Goal: Task Accomplishment & Management: Use online tool/utility

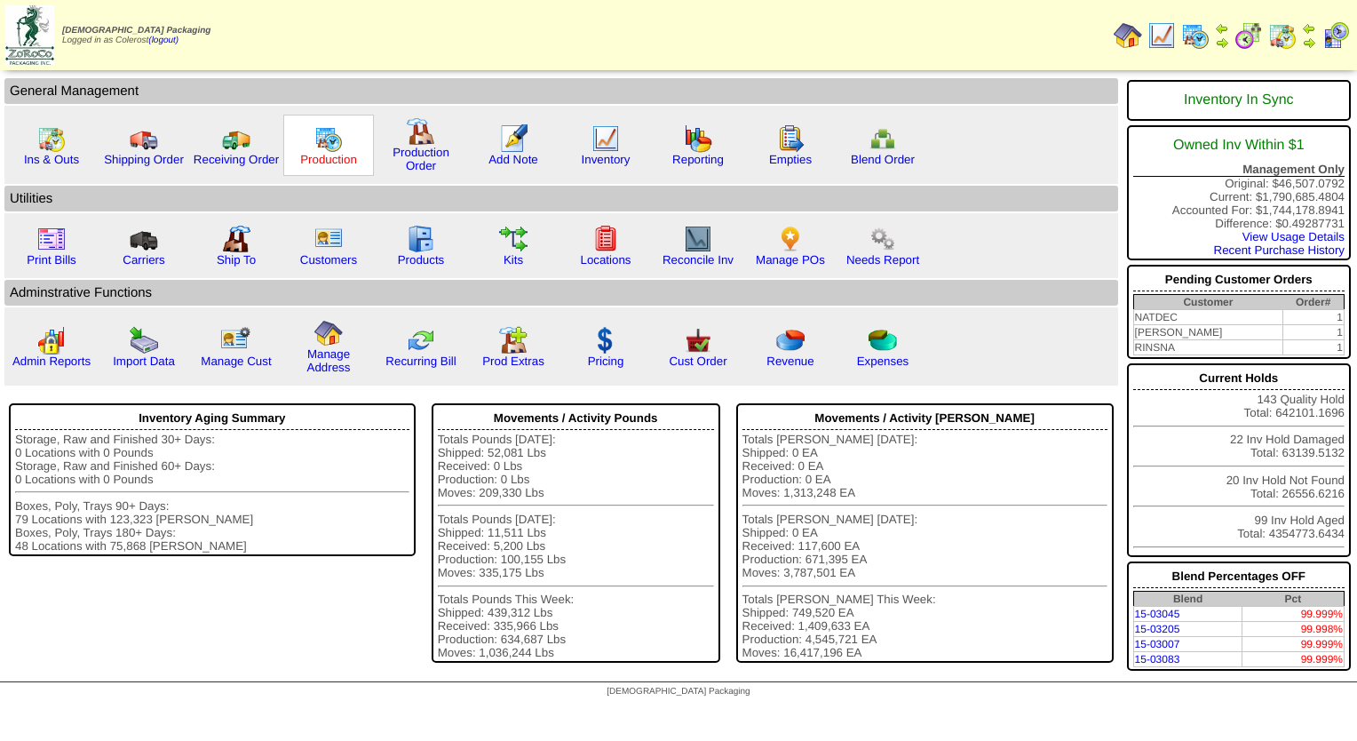
click at [323, 158] on link "Production" at bounding box center [328, 159] width 57 height 13
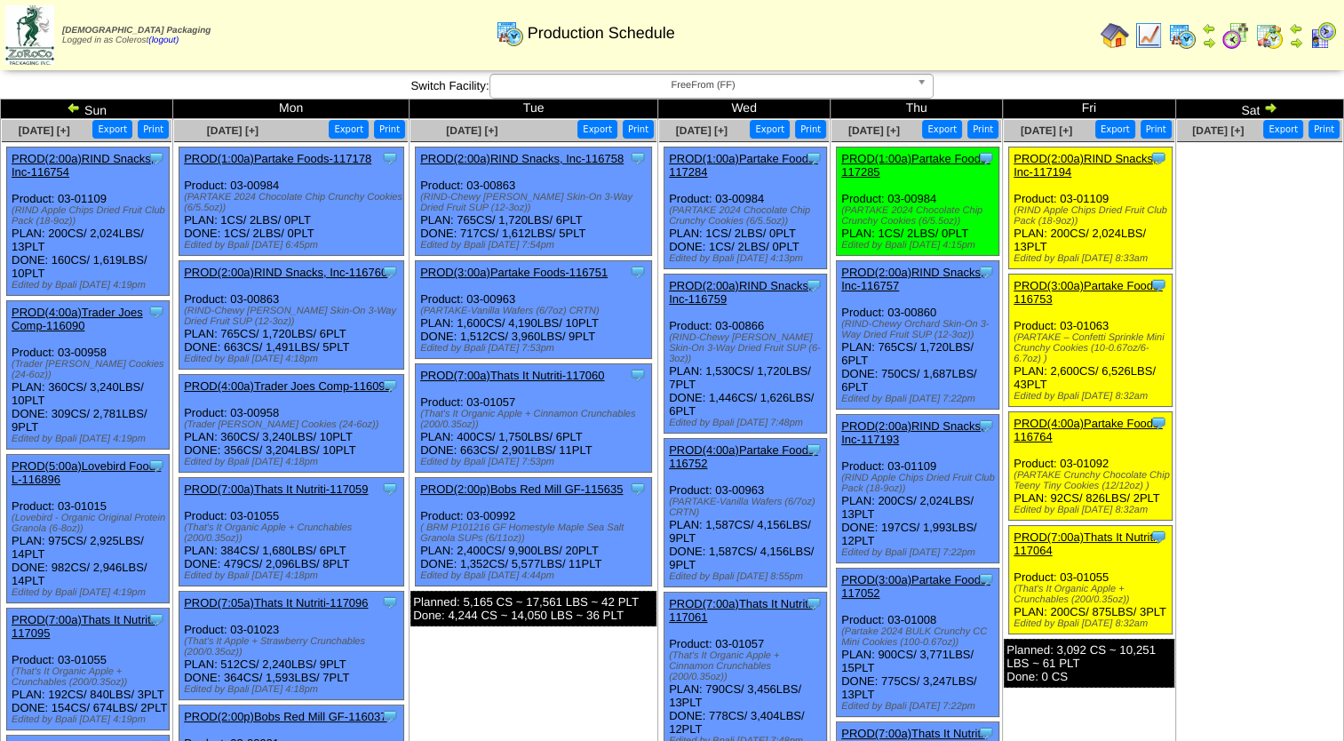
click at [513, 273] on link "PROD(3:00a)Partake Foods-116751" at bounding box center [513, 272] width 187 height 13
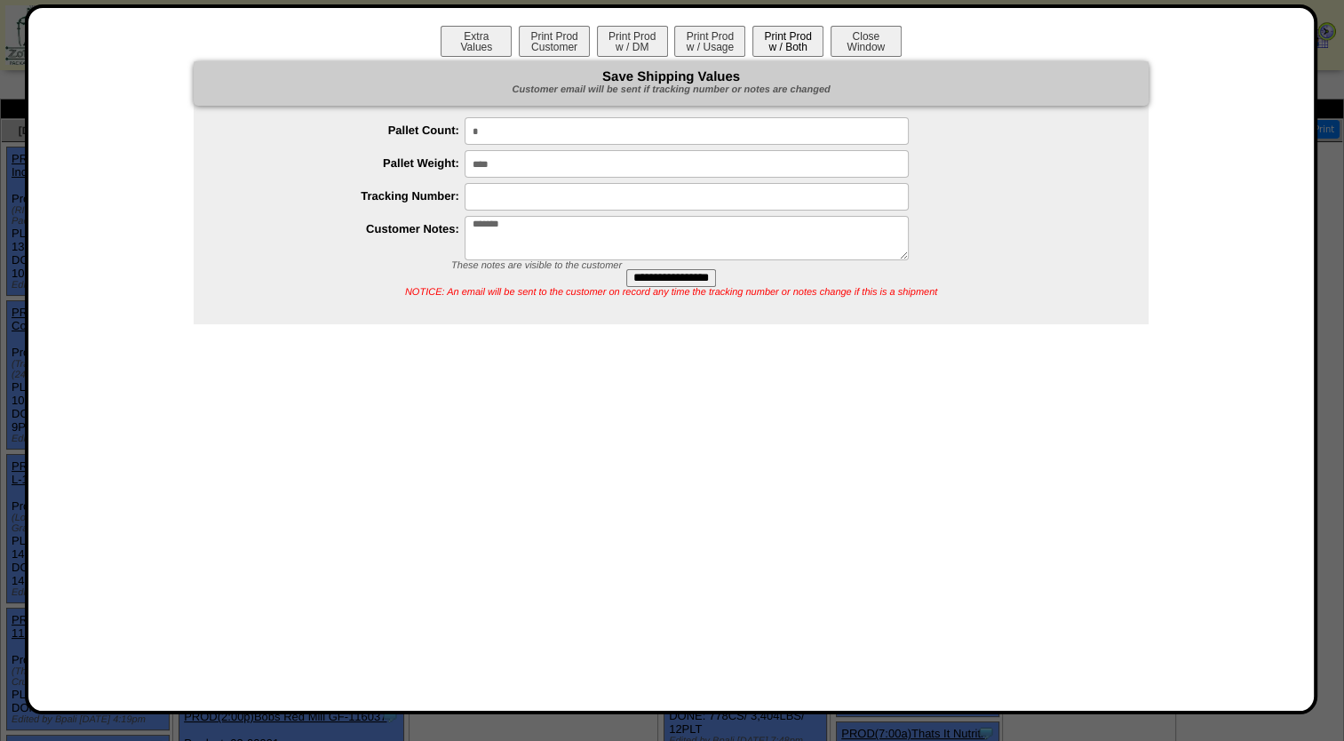
click at [773, 45] on button "Print Prod w / Both" at bounding box center [787, 41] width 71 height 31
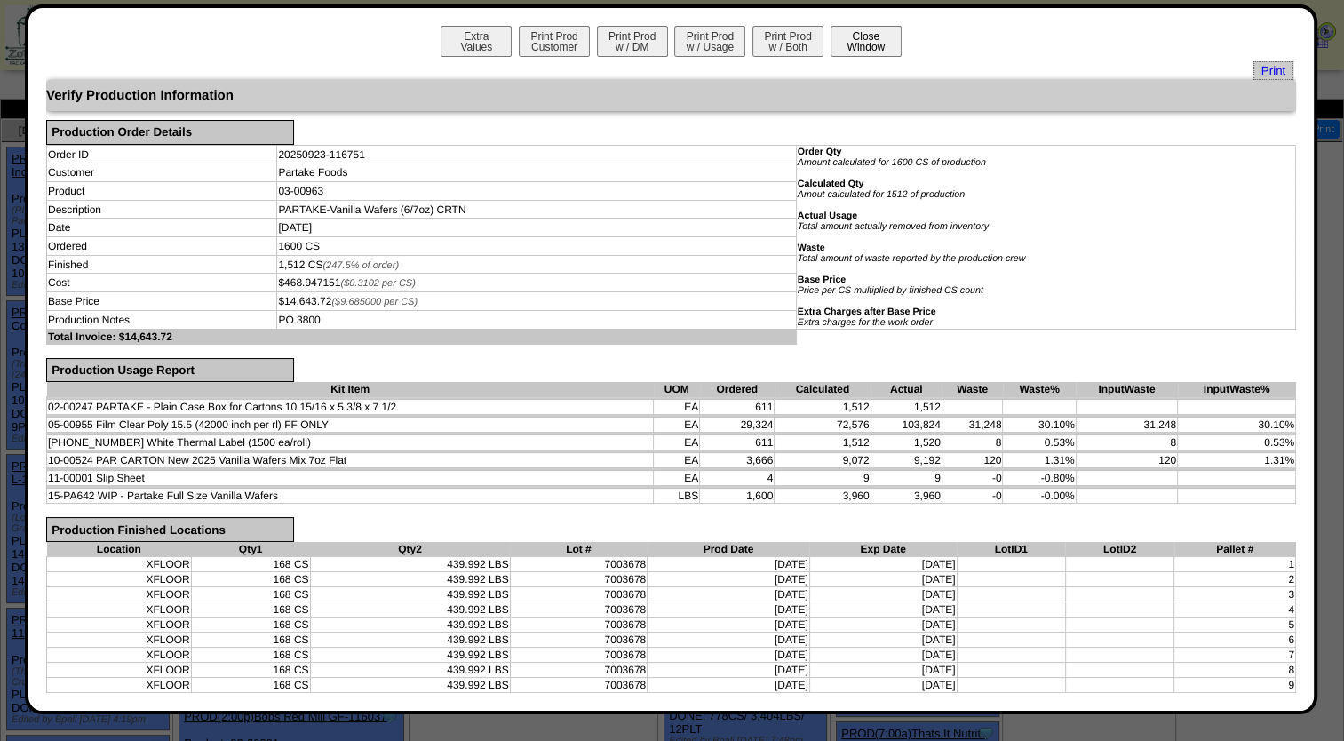
click at [844, 44] on button "Close Window" at bounding box center [866, 41] width 71 height 31
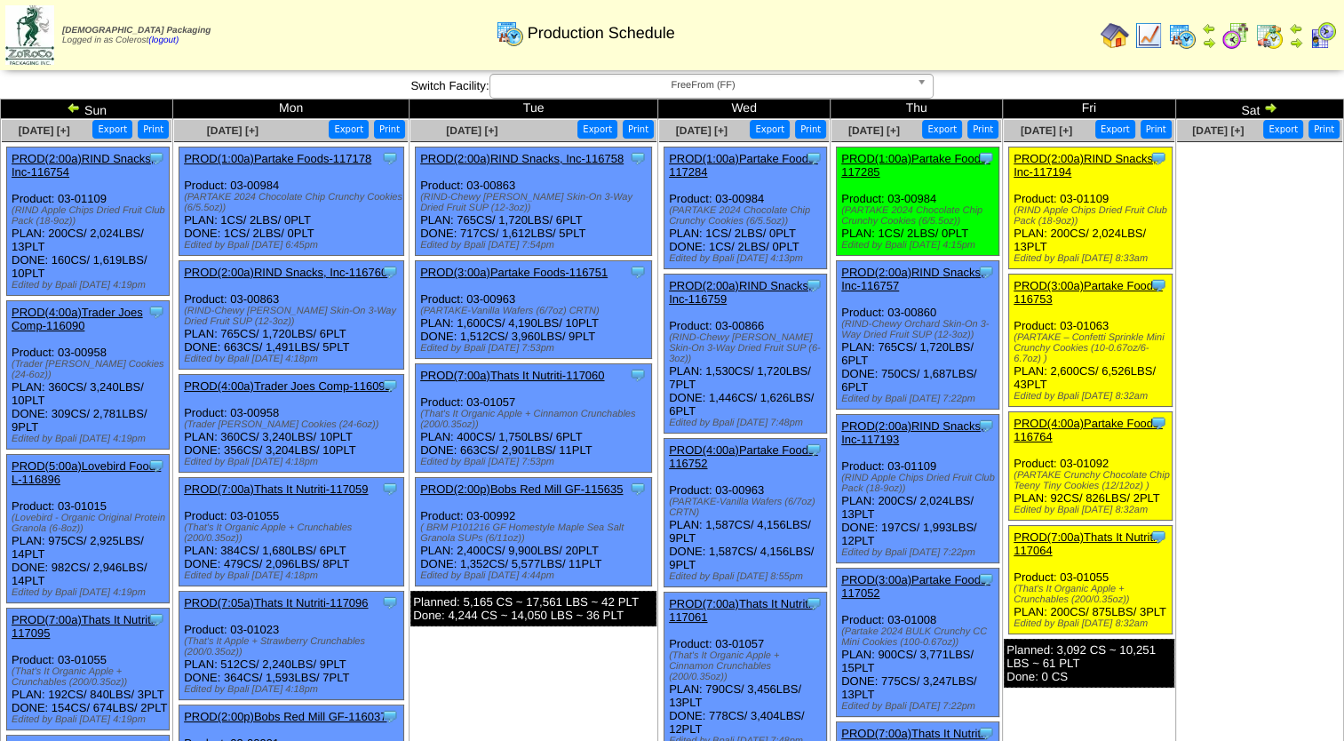
click at [1213, 41] on img at bounding box center [1209, 43] width 14 height 14
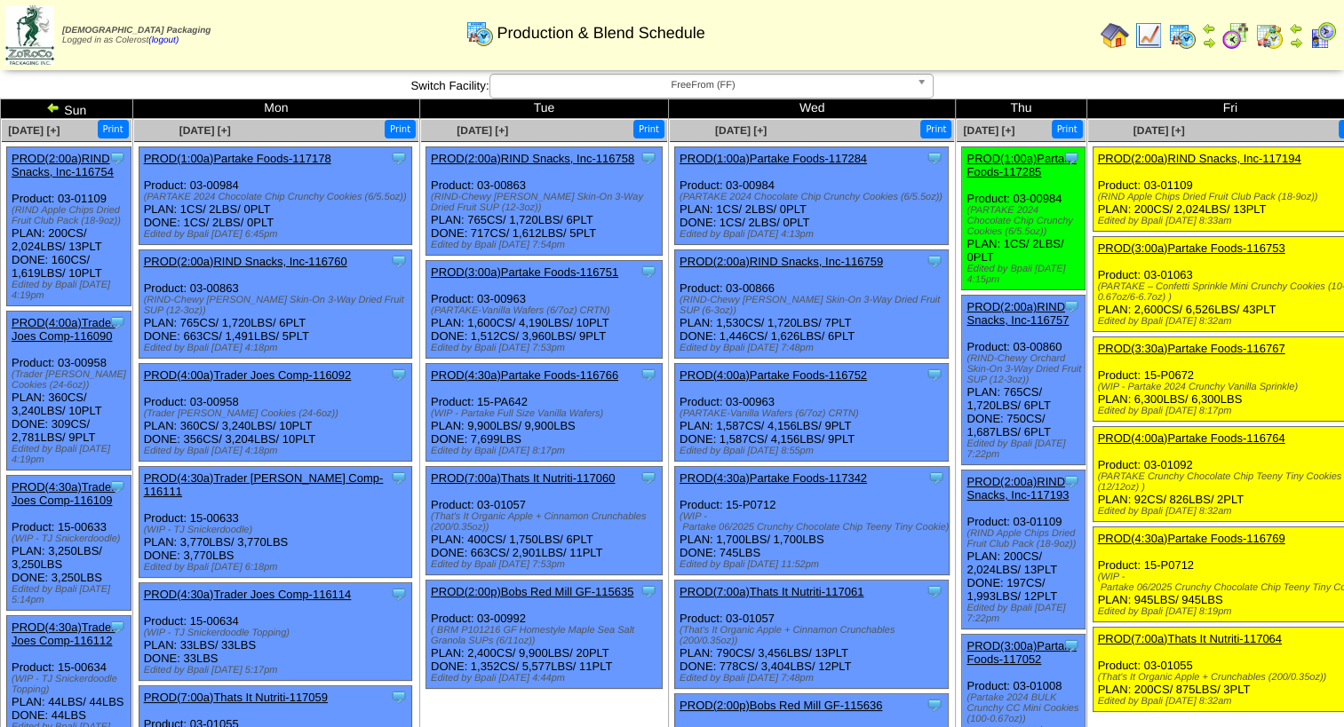
click at [537, 279] on link "PROD(3:00a)Partake Foods-116751" at bounding box center [524, 272] width 187 height 13
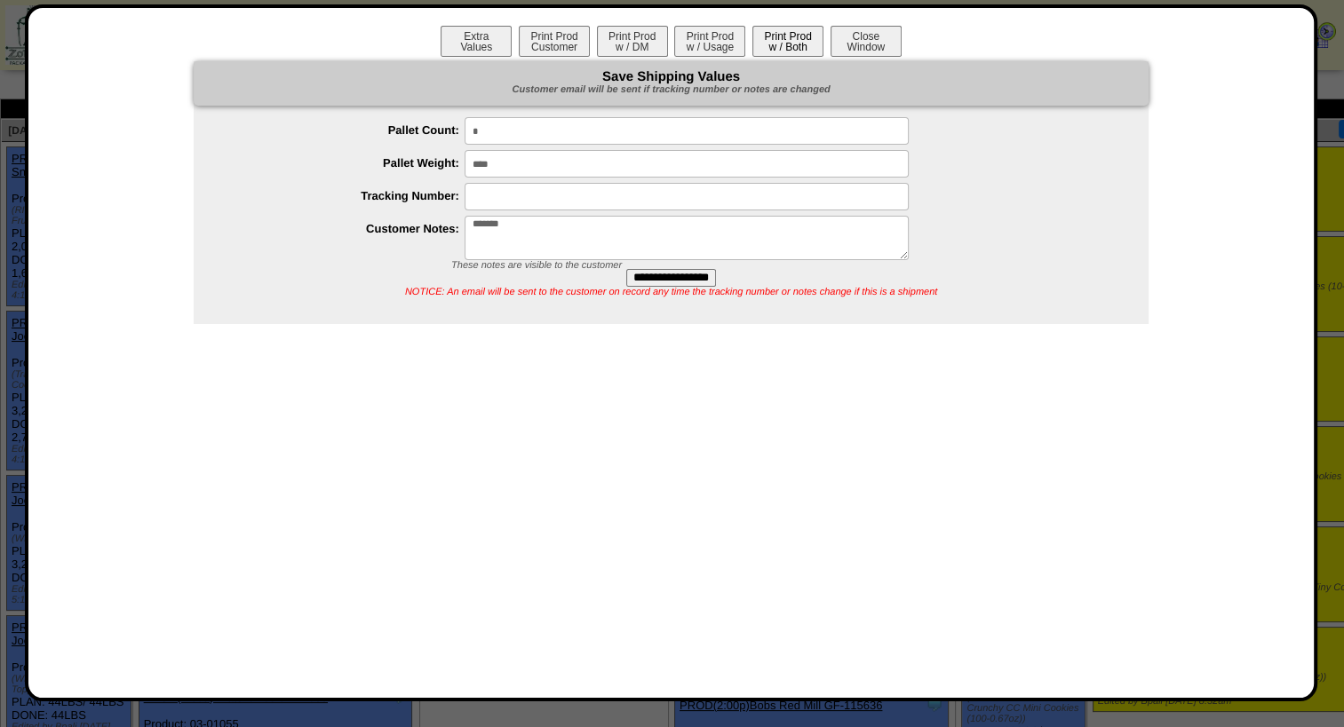
click at [764, 43] on button "Print Prod w / Both" at bounding box center [787, 41] width 71 height 31
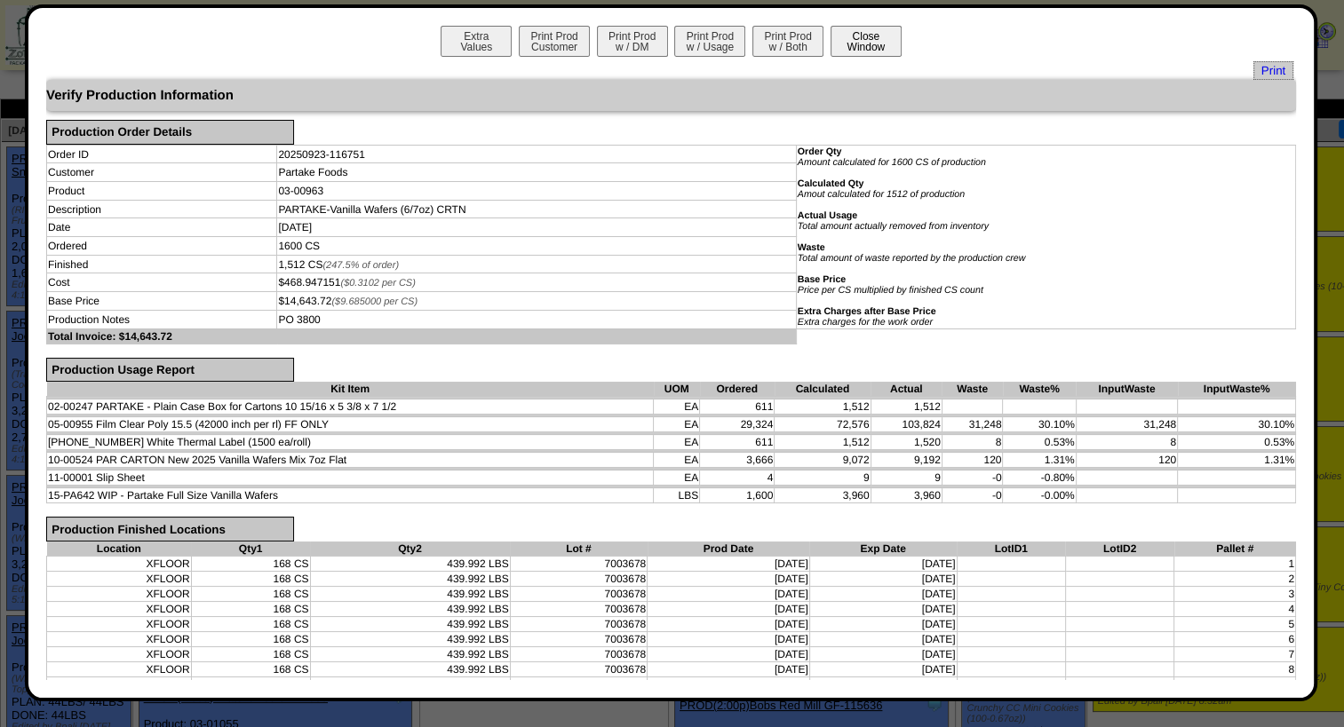
click at [838, 41] on button "Close Window" at bounding box center [866, 41] width 71 height 31
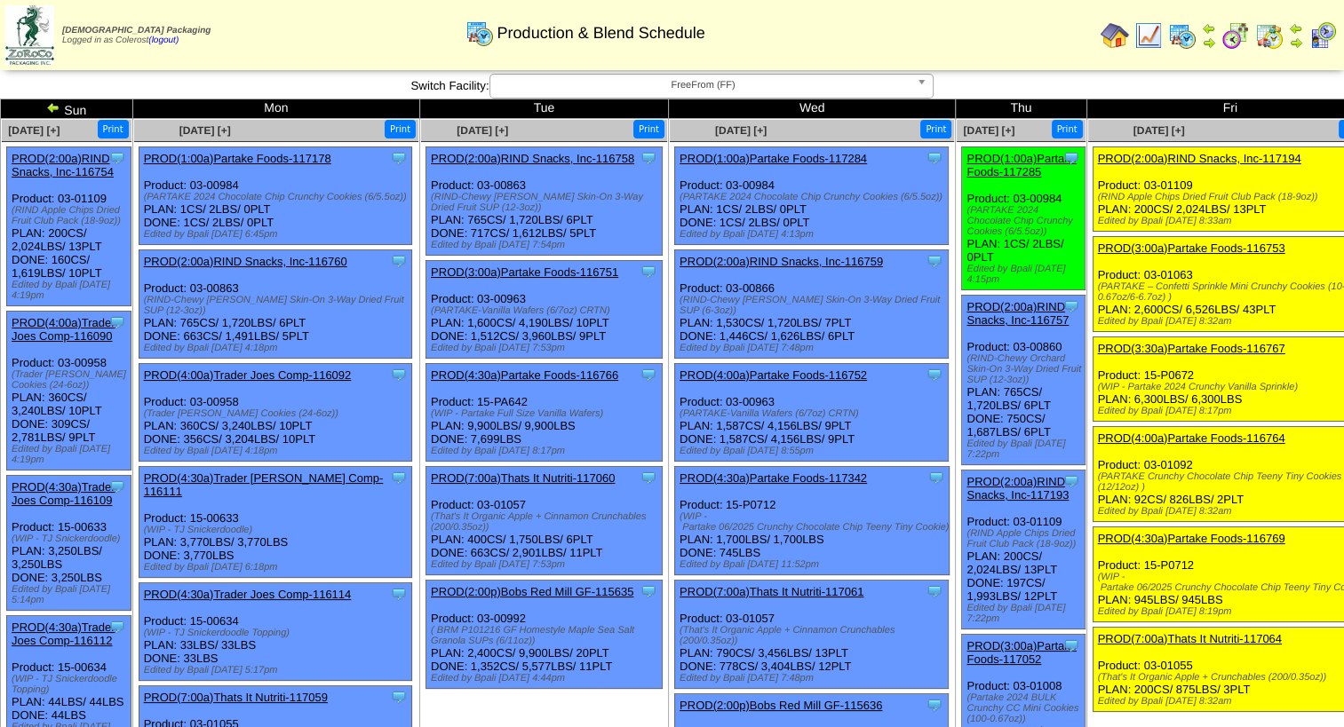
click at [547, 382] on link "PROD(4:30a)Partake Foods-116766" at bounding box center [524, 375] width 187 height 13
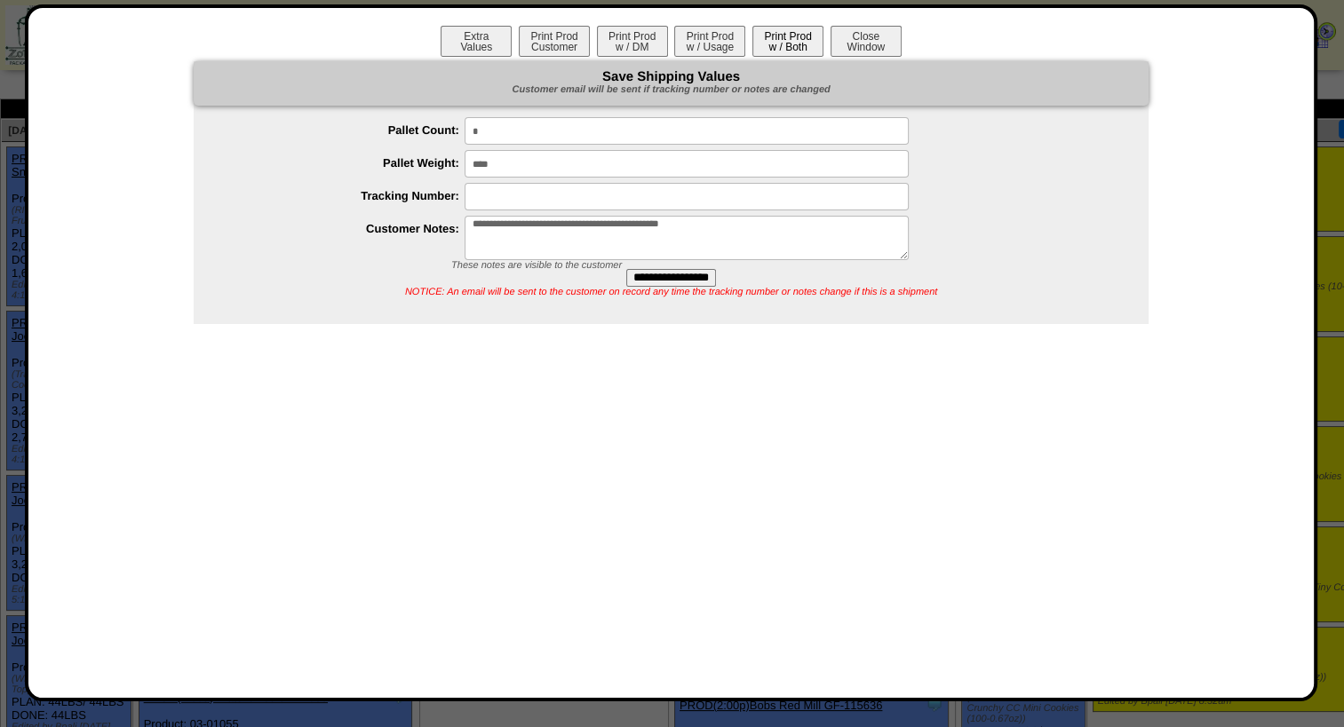
click at [764, 36] on button "Print Prod w / Both" at bounding box center [787, 41] width 71 height 31
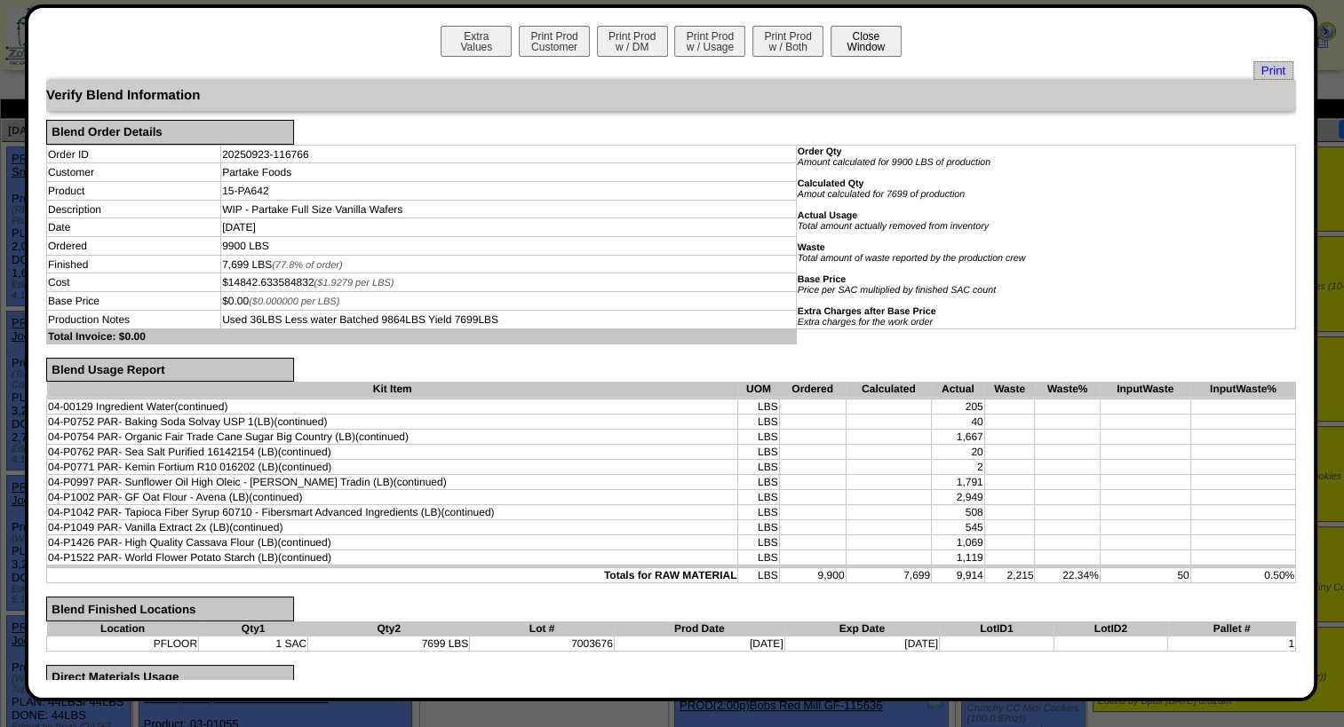
click at [886, 42] on button "Close Window" at bounding box center [866, 41] width 71 height 31
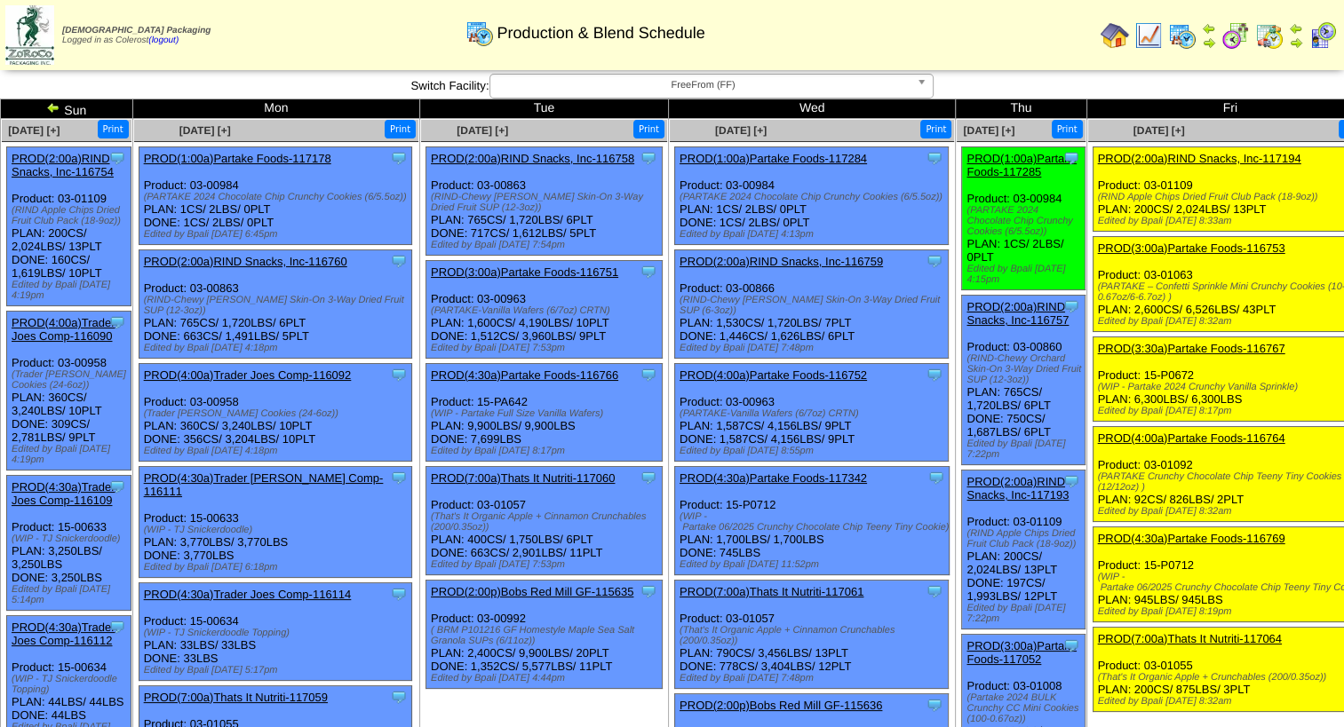
click at [1236, 35] on img at bounding box center [1235, 35] width 28 height 28
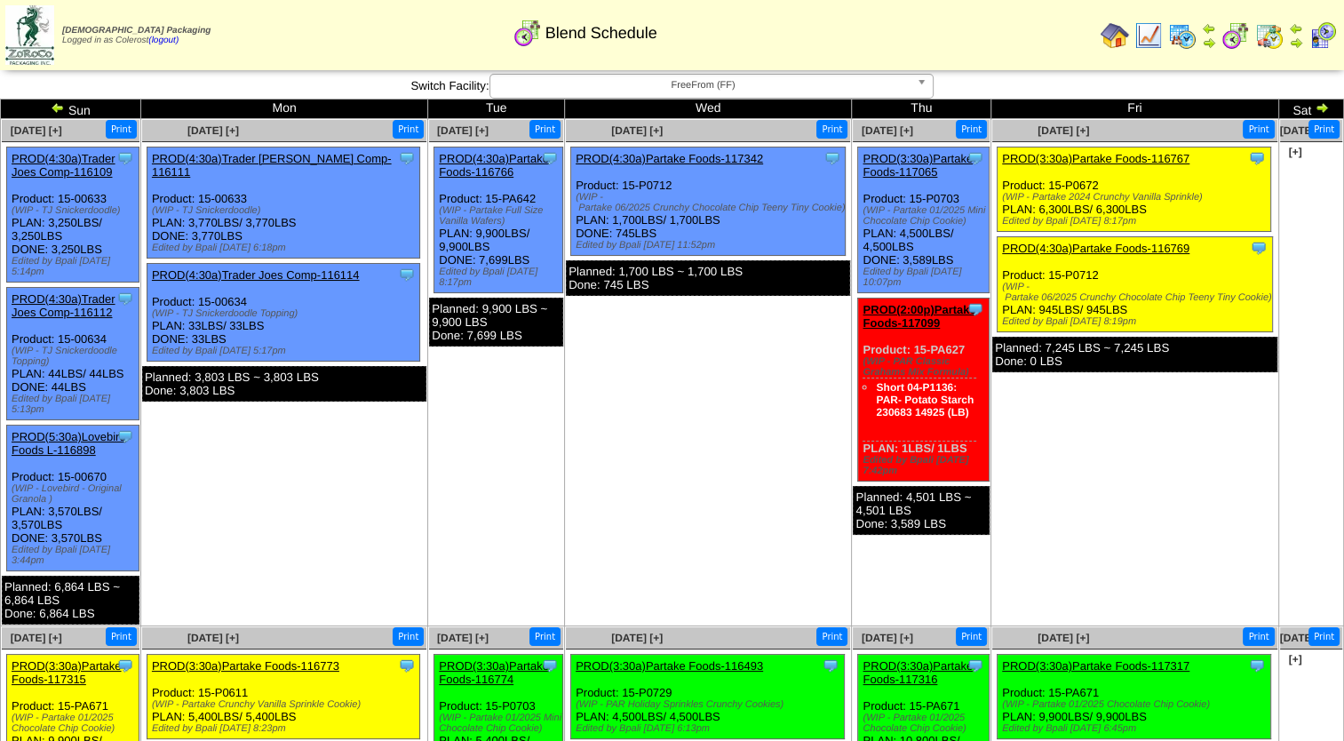
click at [1212, 39] on img at bounding box center [1209, 43] width 14 height 14
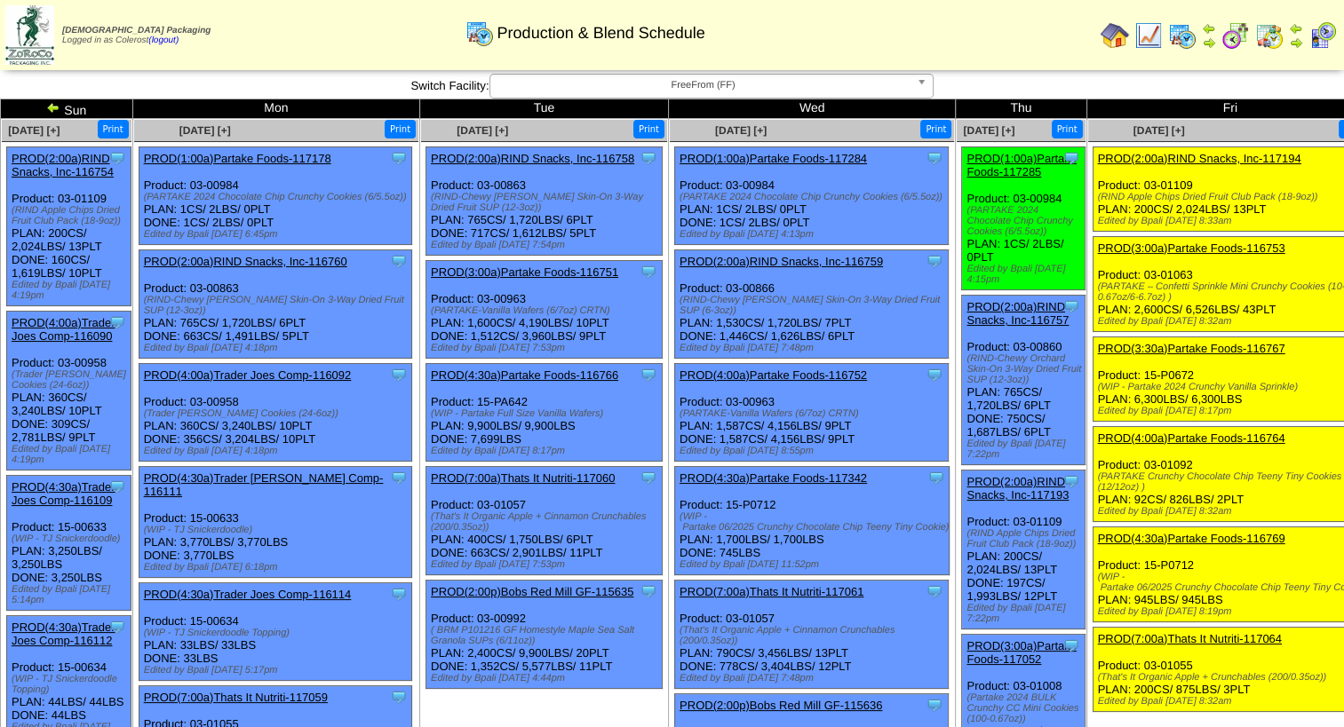
click at [554, 382] on link "PROD(4:30a)Partake Foods-116766" at bounding box center [524, 375] width 187 height 13
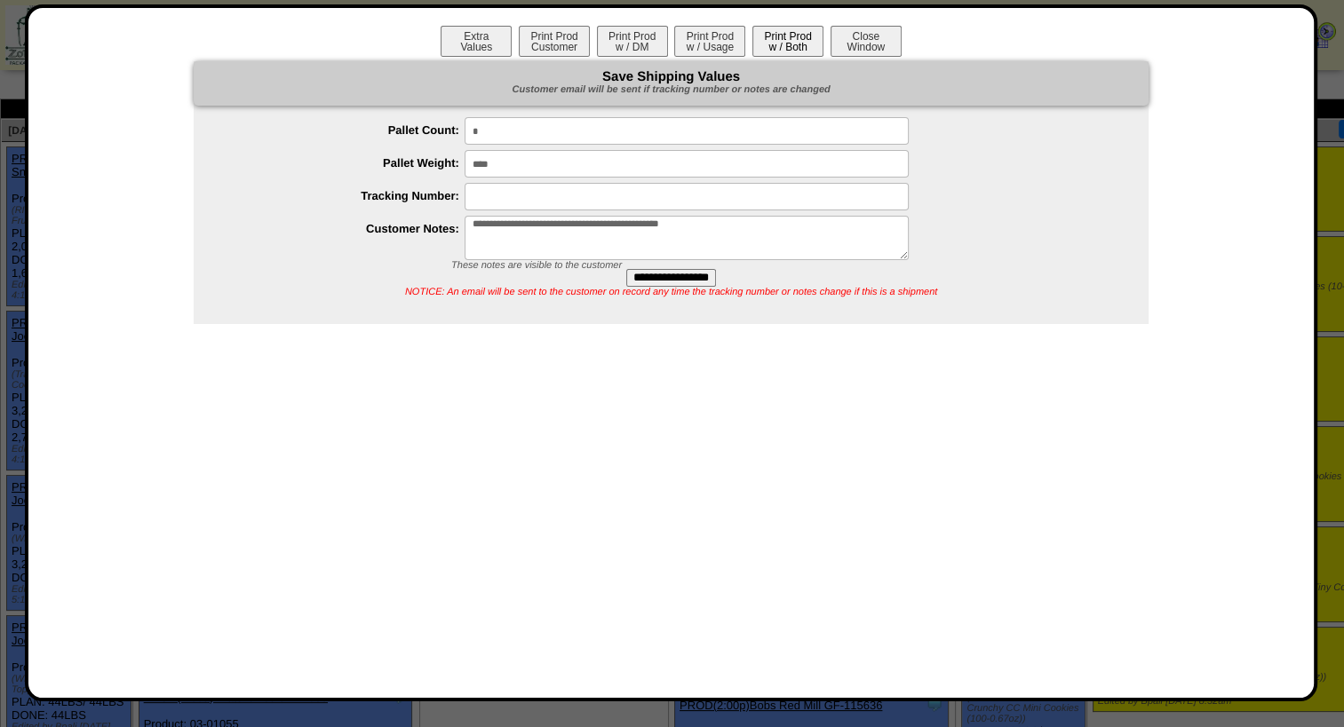
click at [802, 40] on button "Print Prod w / Both" at bounding box center [787, 41] width 71 height 31
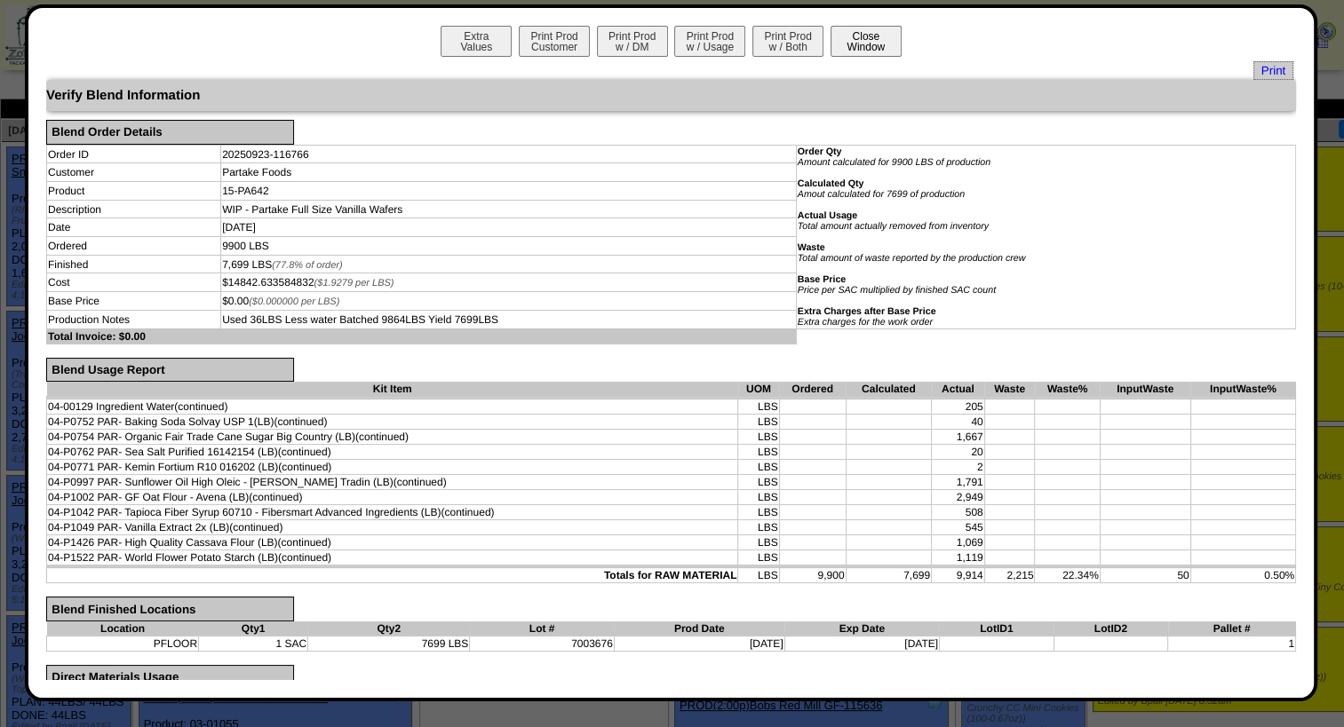
click at [854, 44] on button "Close Window" at bounding box center [866, 41] width 71 height 31
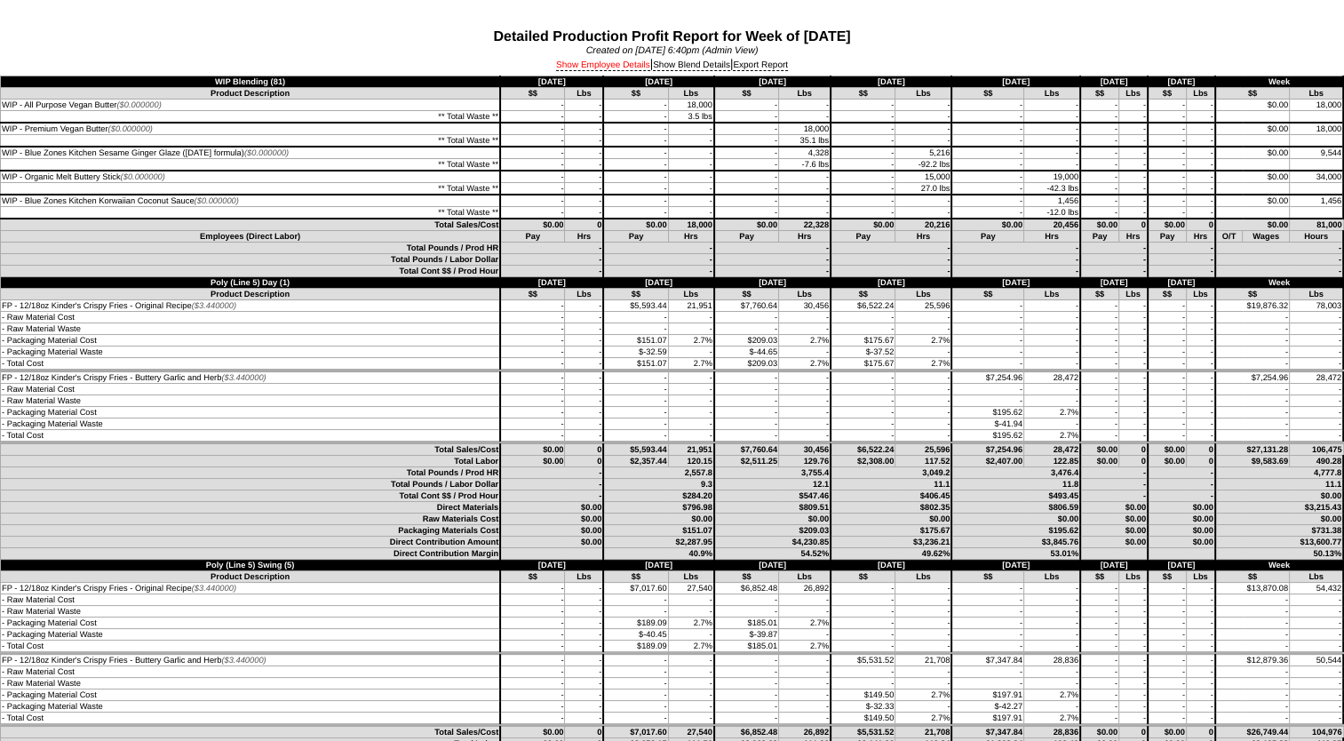
click at [585, 70] on link "Show Employee Details" at bounding box center [603, 65] width 94 height 11
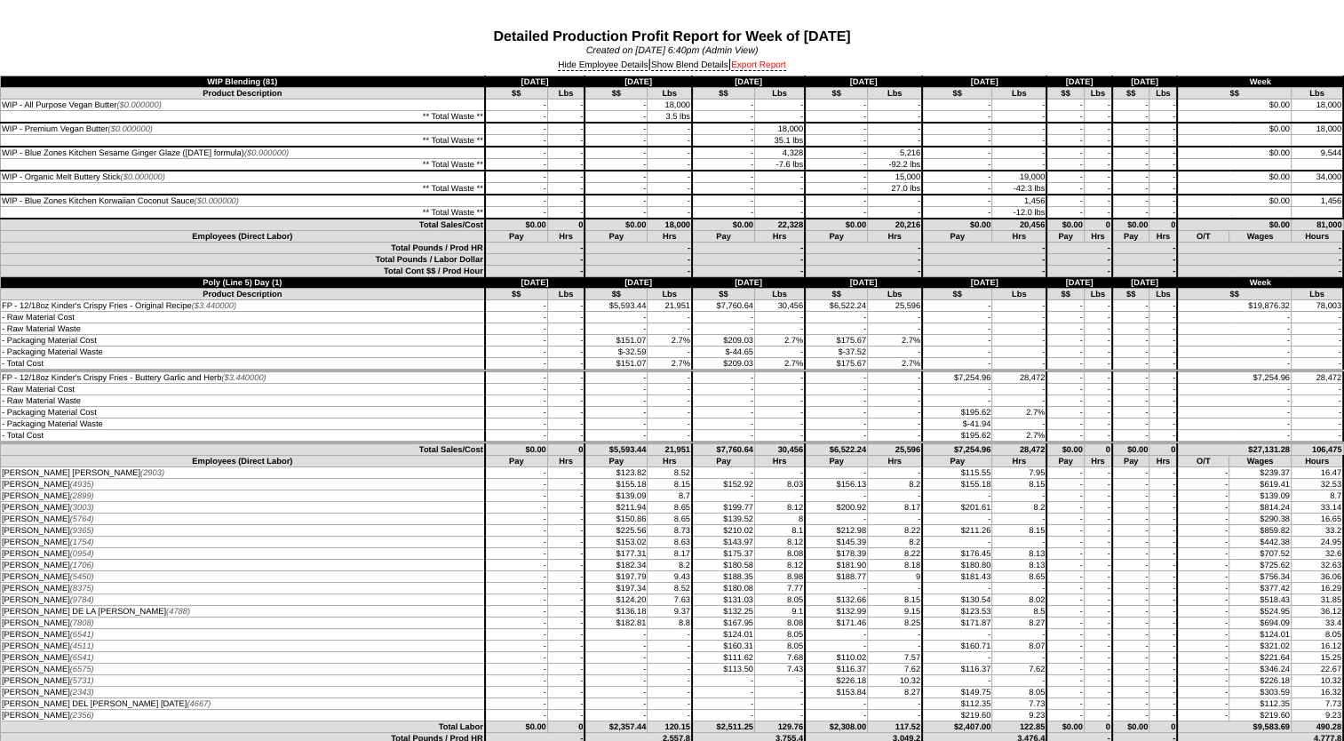
click at [764, 64] on link "Export Report" at bounding box center [758, 65] width 55 height 11
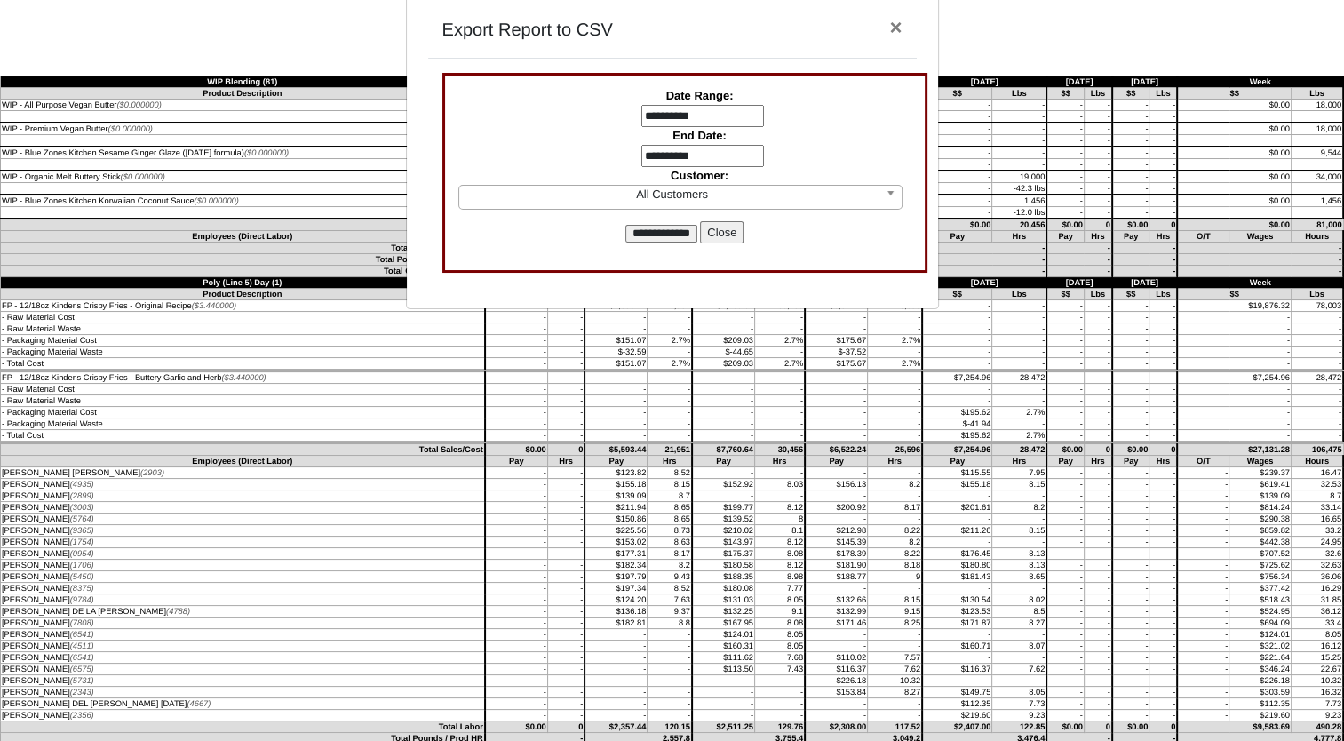
click at [690, 113] on input "**********" at bounding box center [702, 116] width 123 height 23
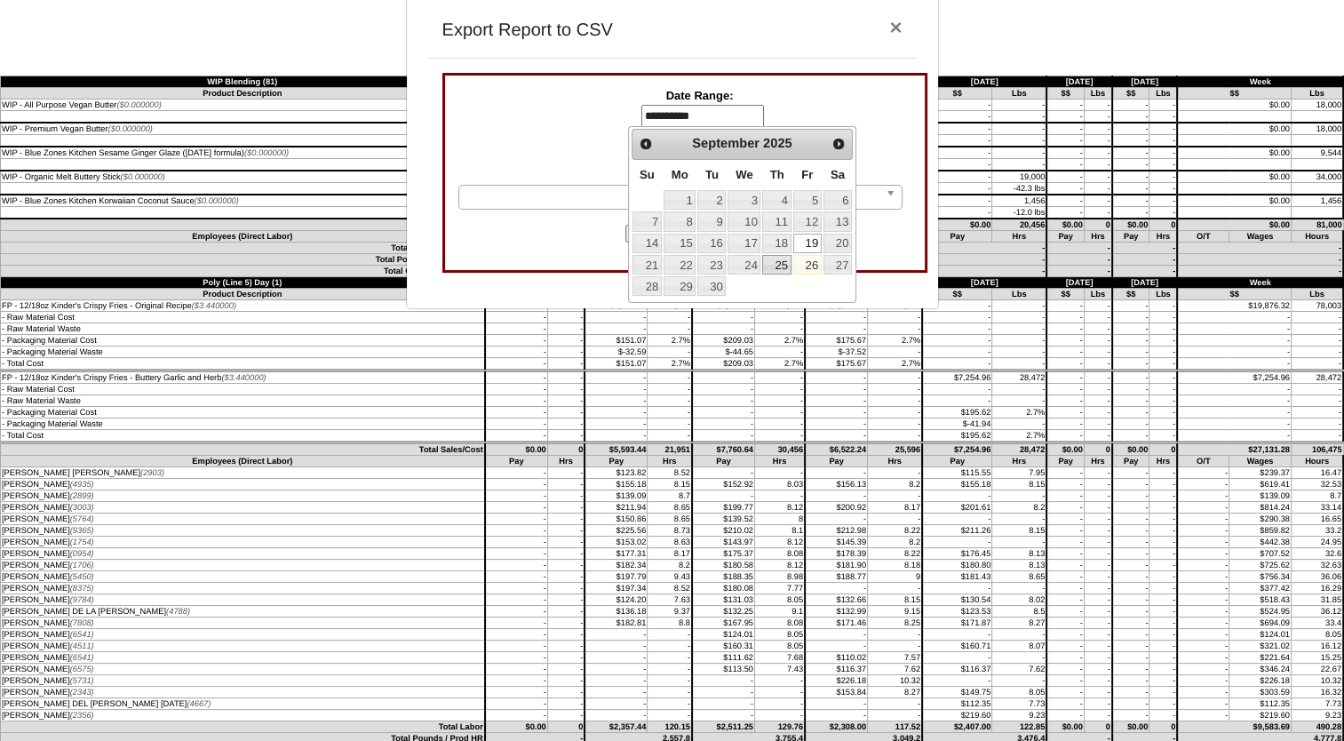
click at [779, 258] on link "25" at bounding box center [776, 265] width 28 height 20
type input "**********"
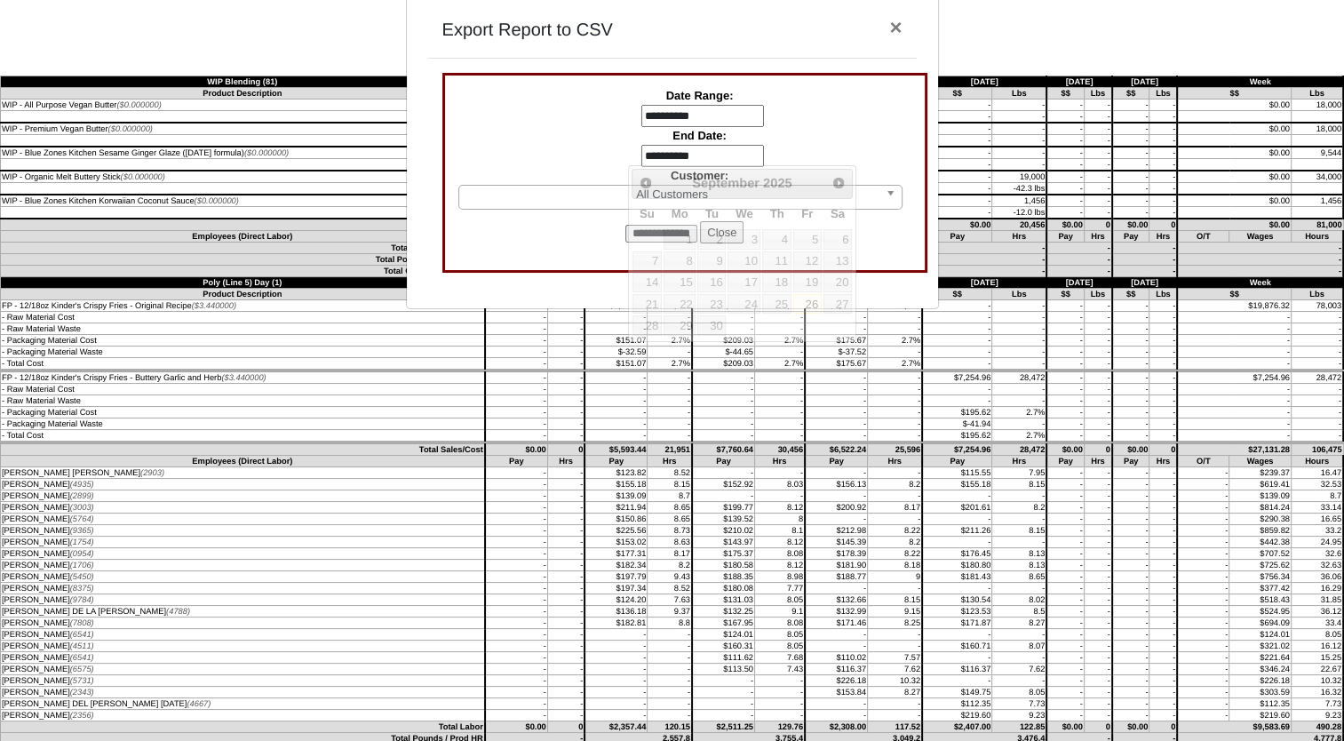
click at [716, 156] on input "**********" at bounding box center [702, 156] width 123 height 23
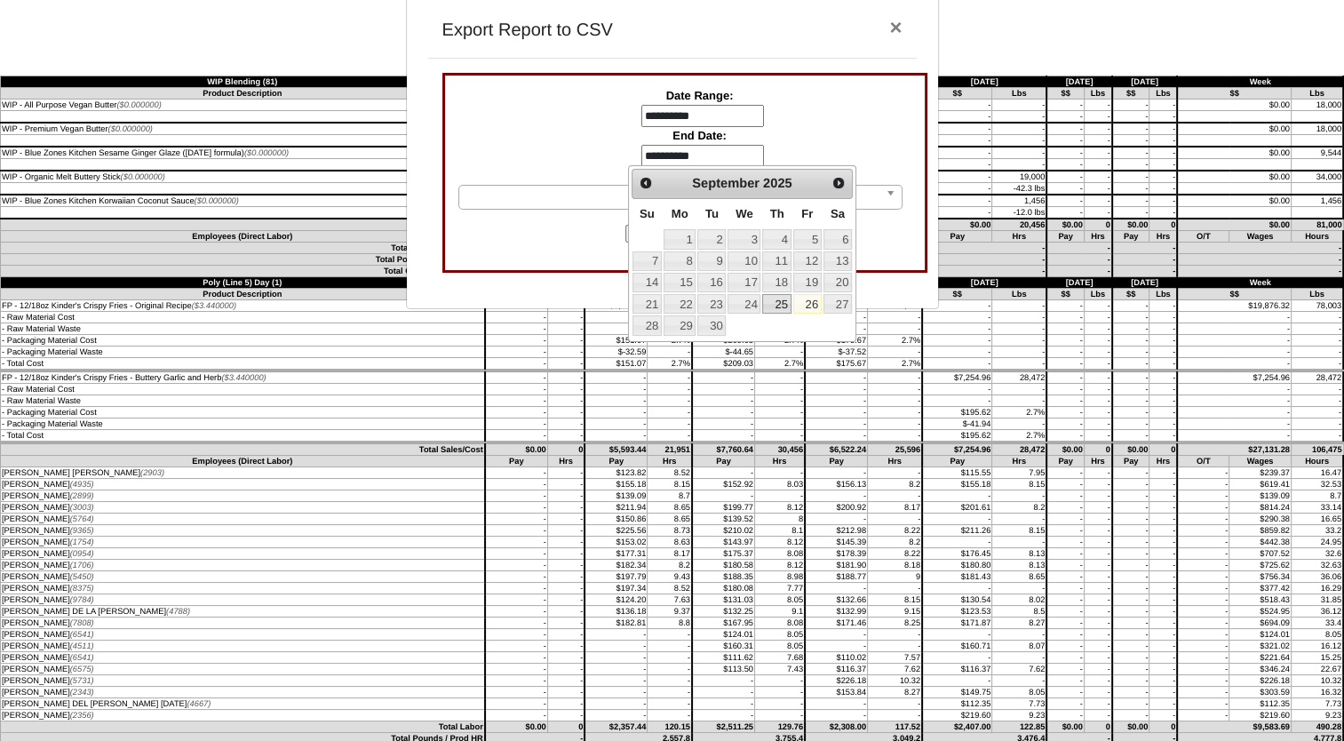
click at [775, 307] on link "25" at bounding box center [776, 304] width 28 height 20
type input "**********"
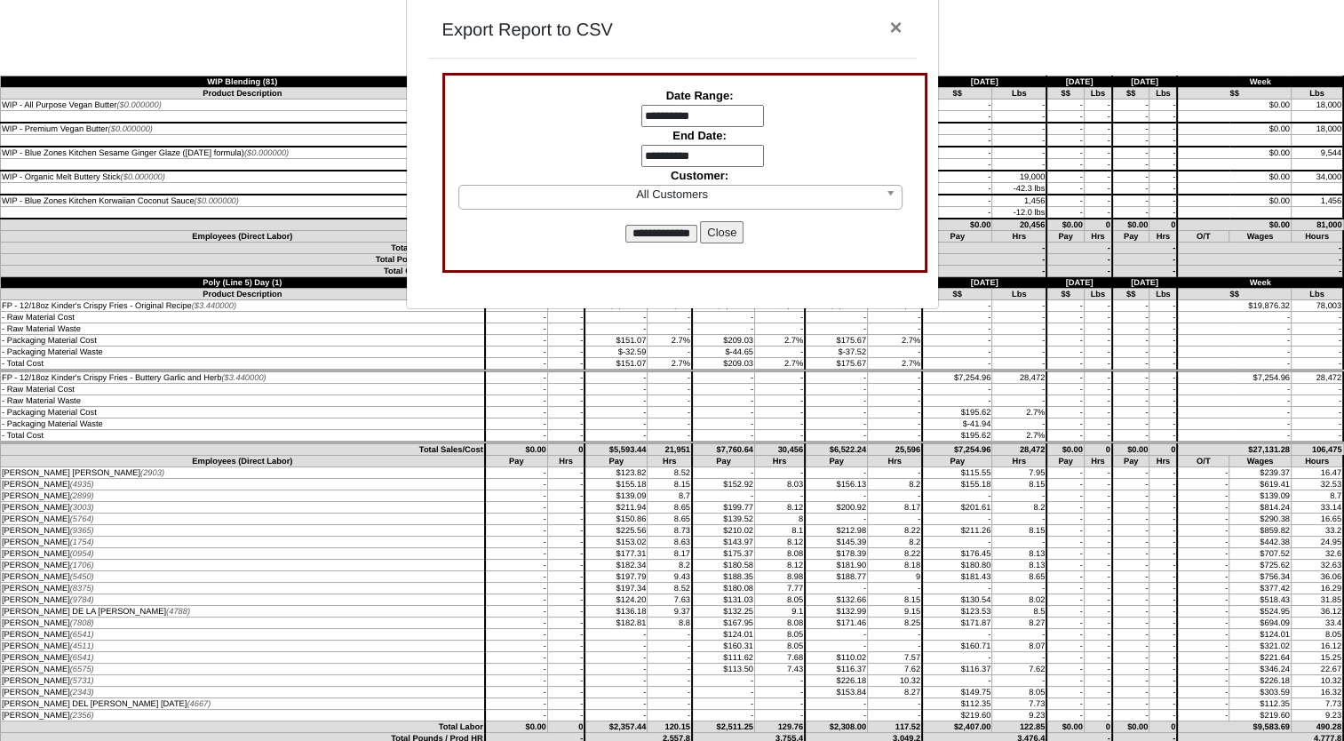
click at [679, 233] on input "**********" at bounding box center [661, 234] width 72 height 18
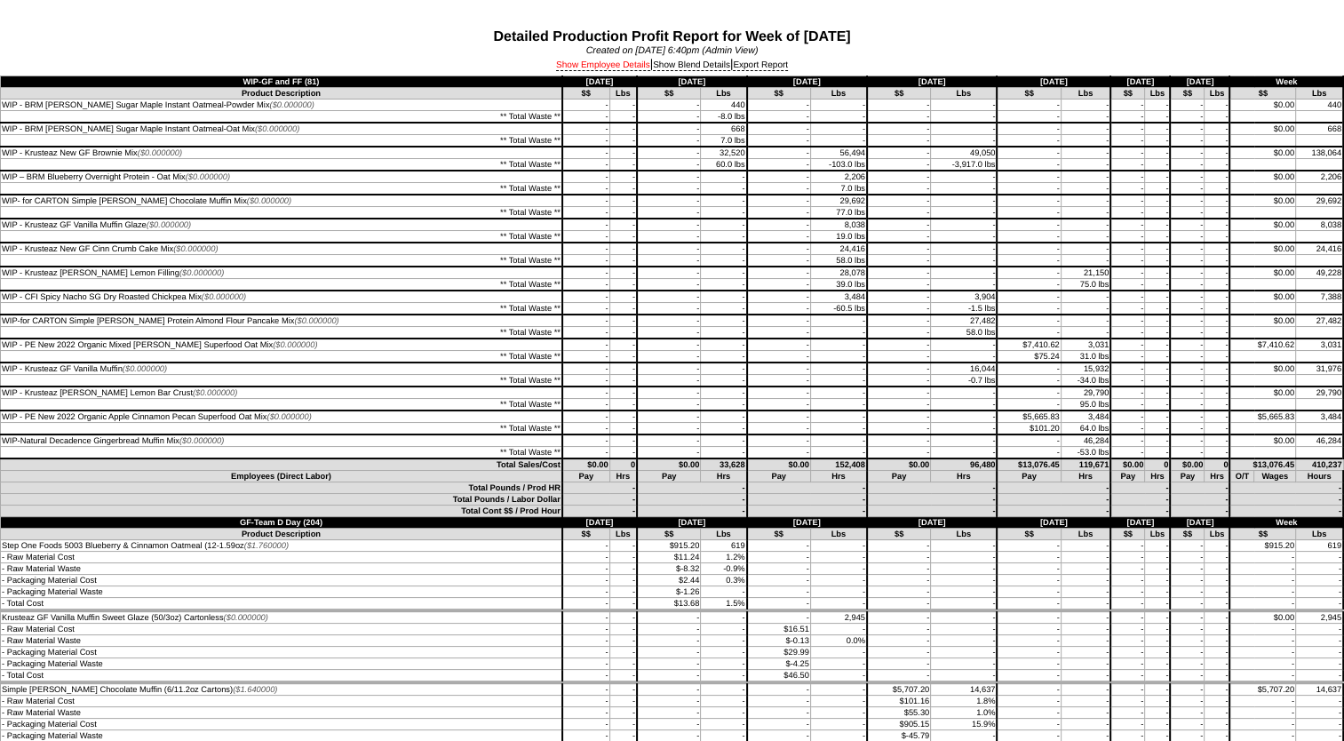
click at [580, 67] on link "Show Employee Details" at bounding box center [603, 65] width 94 height 11
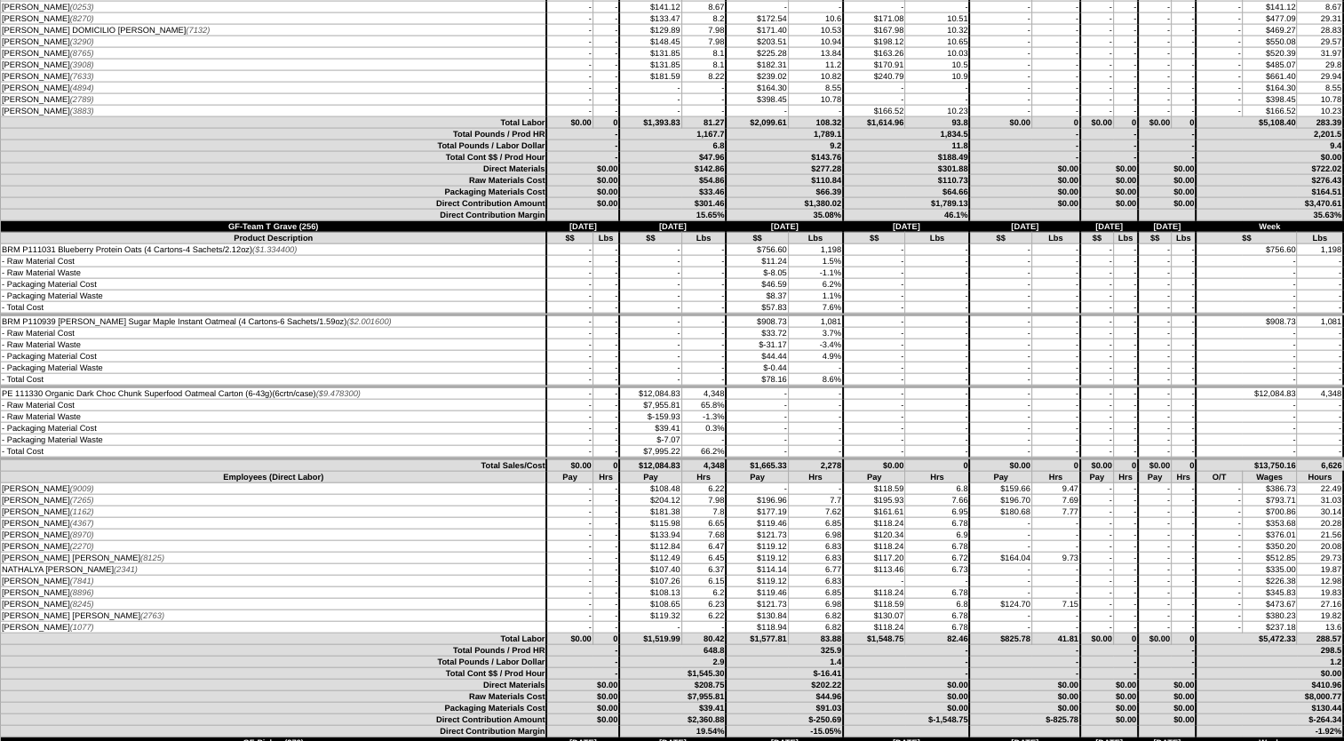
scroll to position [3908, 0]
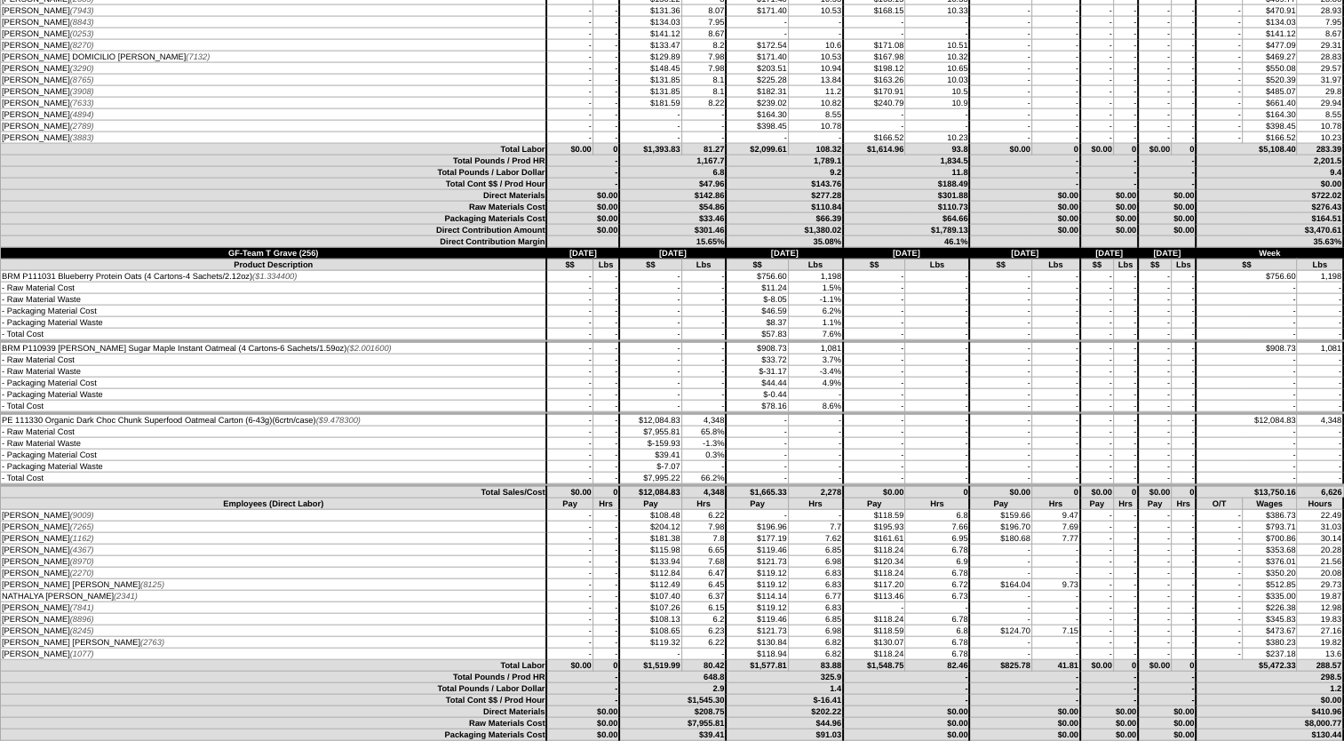
click at [732, 259] on td "Tuesday 9/23" at bounding box center [784, 254] width 117 height 12
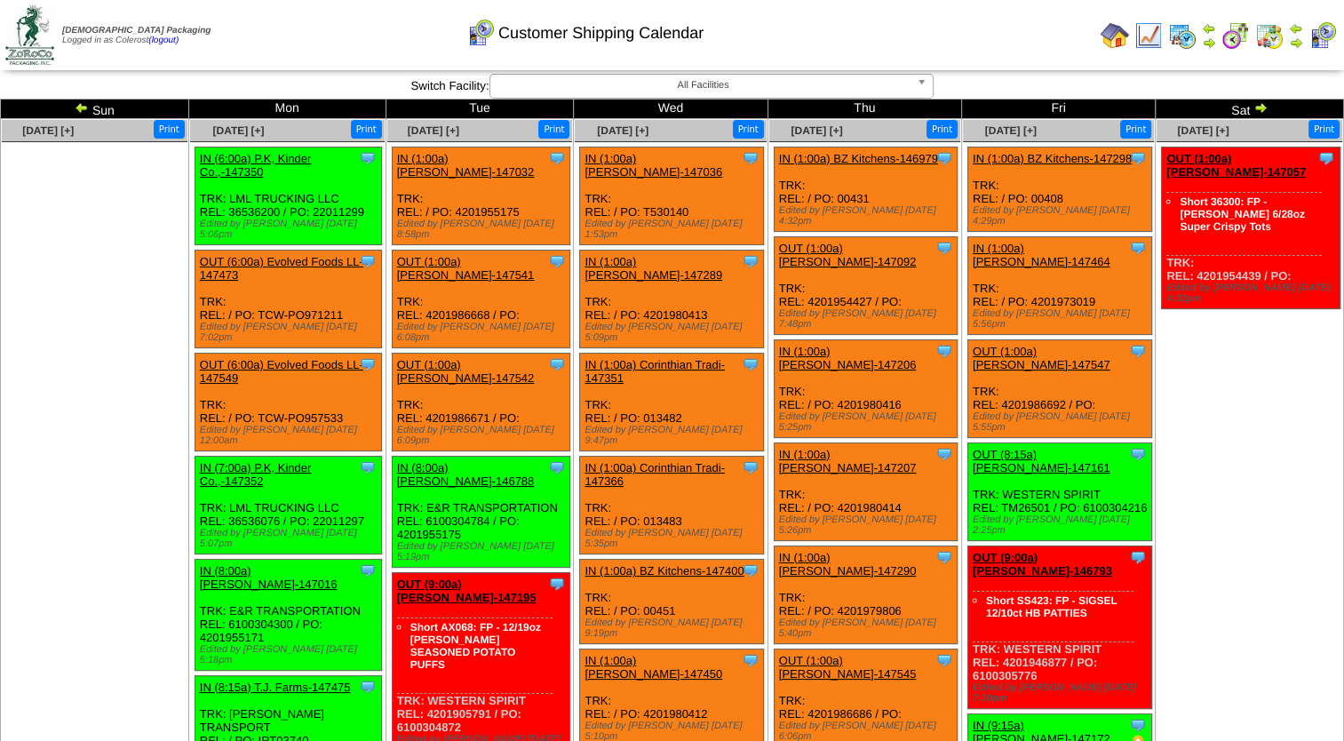
drag, startPoint x: 81, startPoint y: 107, endPoint x: 106, endPoint y: 113, distance: 25.4
click at [81, 107] on img at bounding box center [82, 107] width 14 height 14
